Goal: Browse casually: Explore the website without a specific task or goal

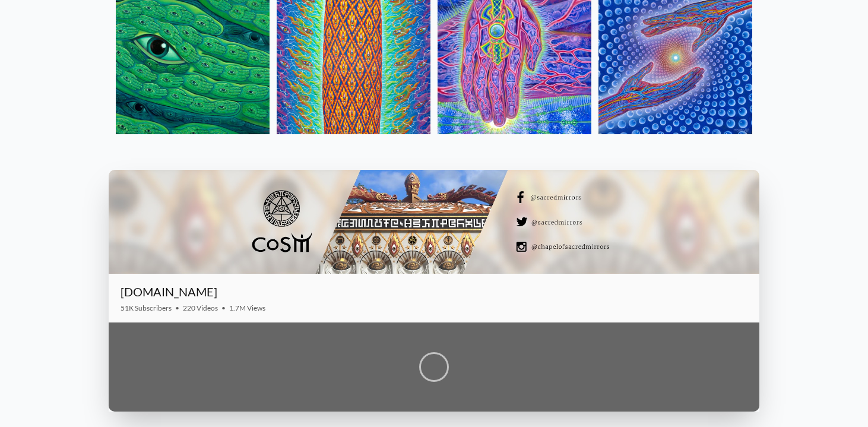
scroll to position [1386, 0]
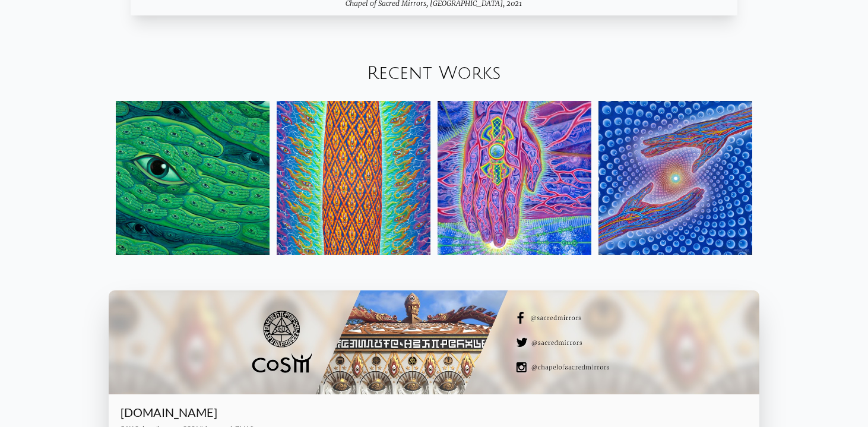
click at [652, 154] on img at bounding box center [675, 178] width 154 height 154
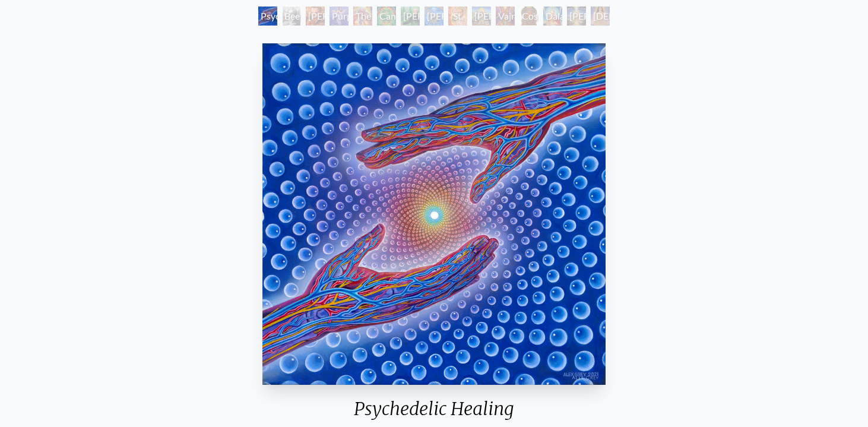
scroll to position [67, 0]
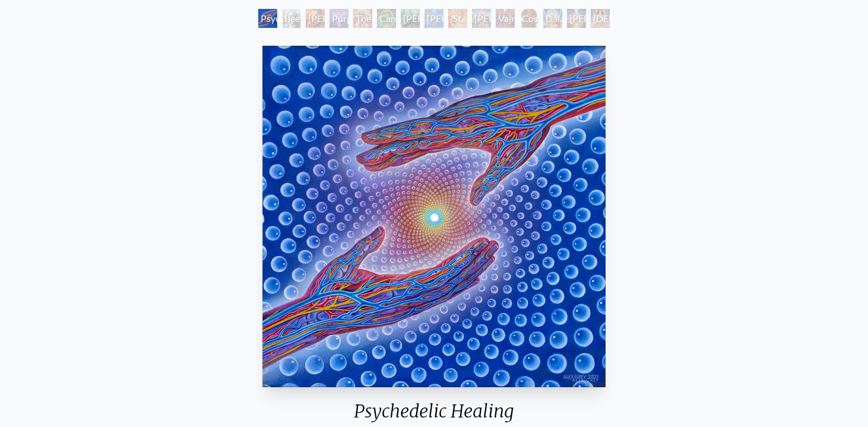
click at [306, 20] on div "[PERSON_NAME] M.D., Cartographer of Consciousness" at bounding box center [315, 18] width 19 height 19
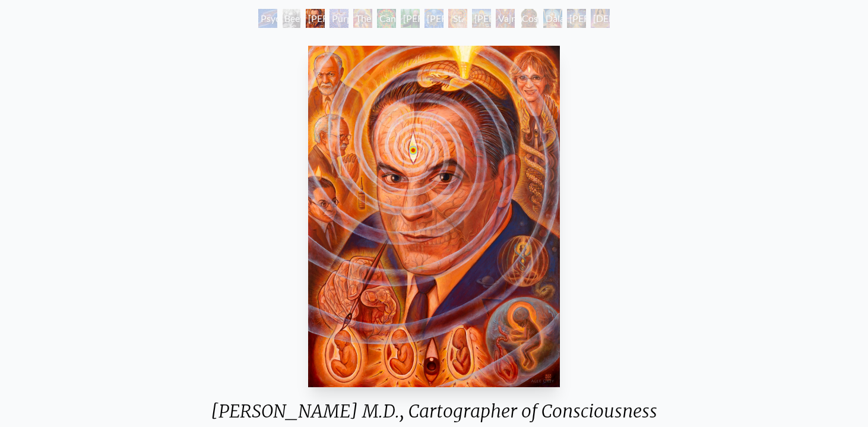
click at [388, 21] on div "Cannabacchus" at bounding box center [386, 18] width 19 height 19
